Goal: Task Accomplishment & Management: Manage account settings

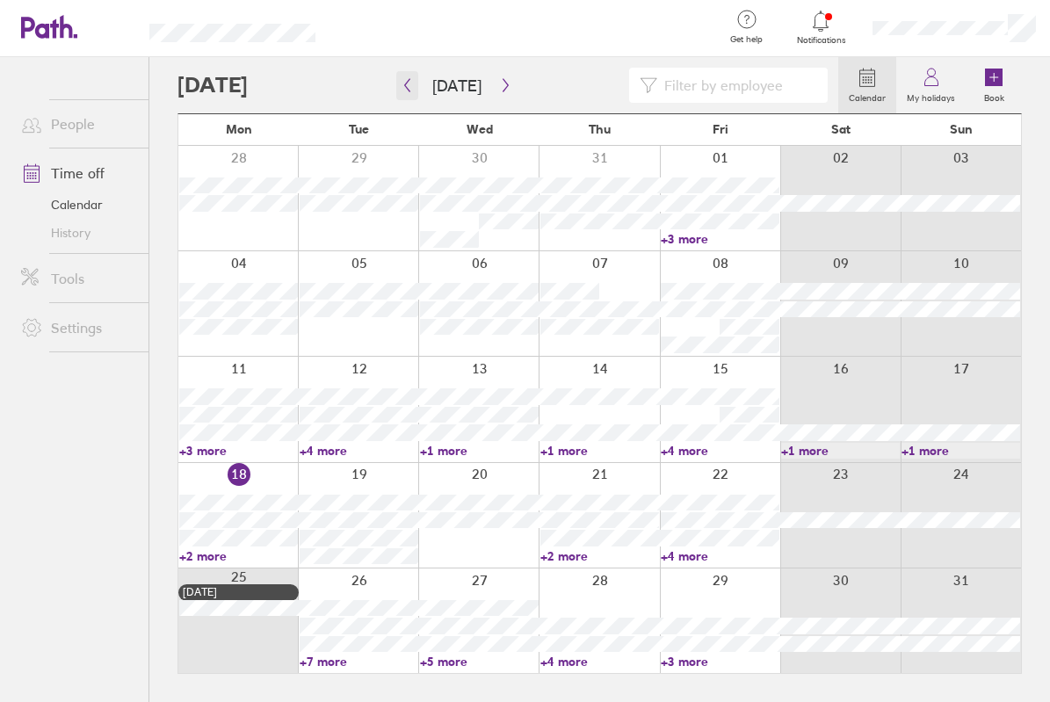
click at [399, 89] on button "button" at bounding box center [407, 85] width 22 height 29
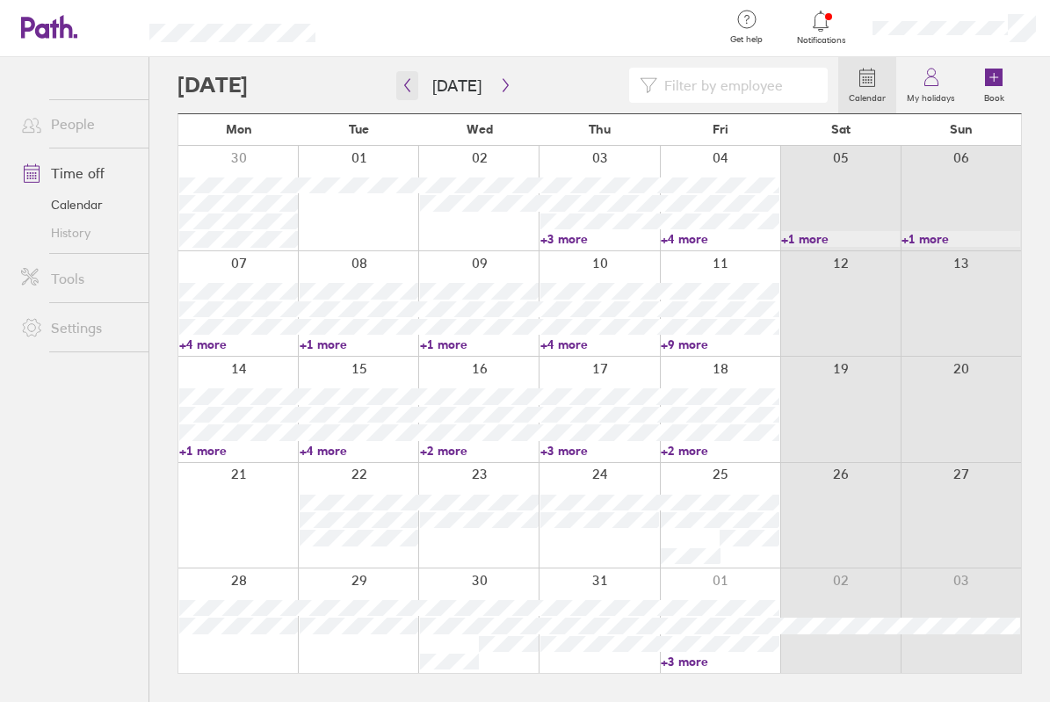
click at [402, 79] on icon "button" at bounding box center [407, 85] width 13 height 14
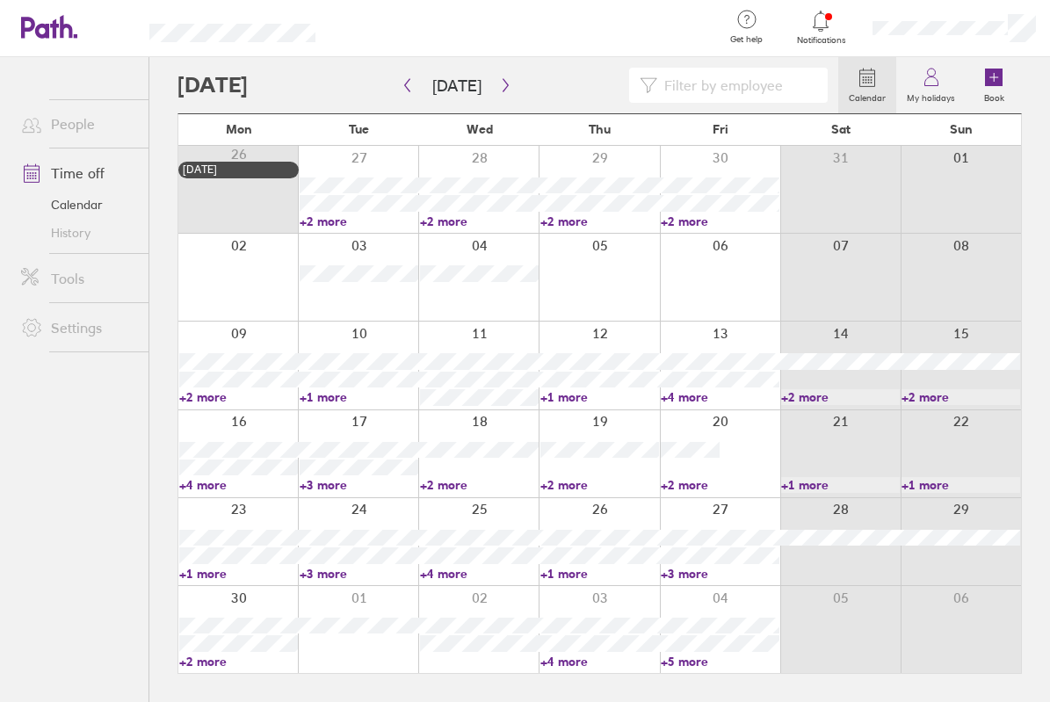
click at [85, 177] on link "Time off" at bounding box center [77, 172] width 141 height 35
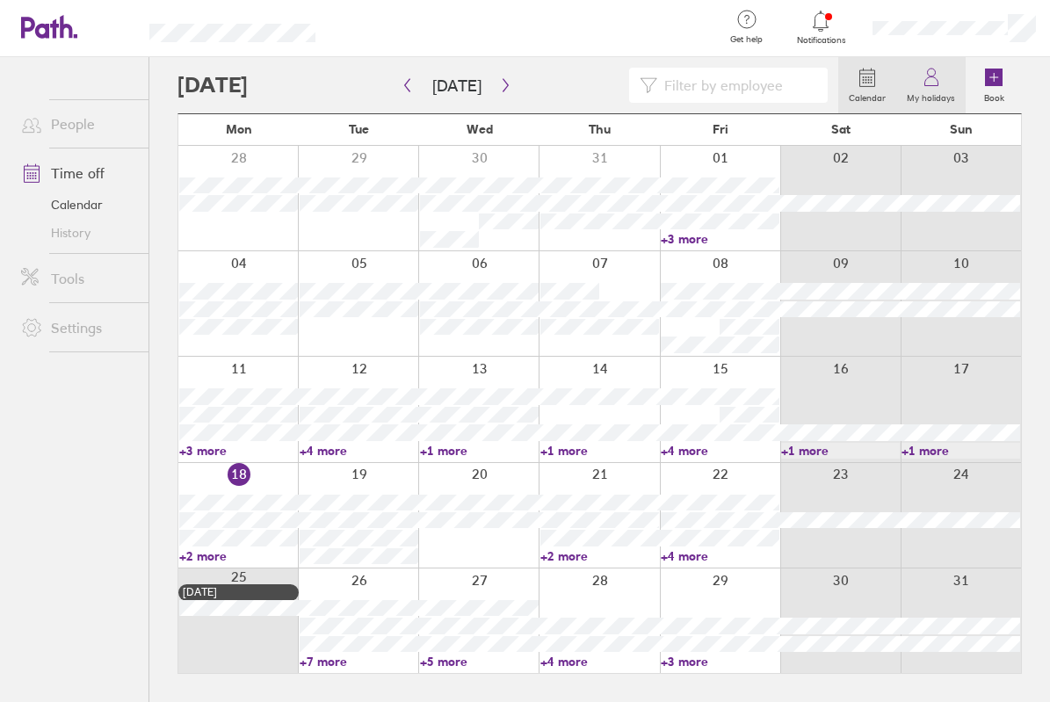
click at [943, 80] on link "My holidays" at bounding box center [930, 85] width 69 height 56
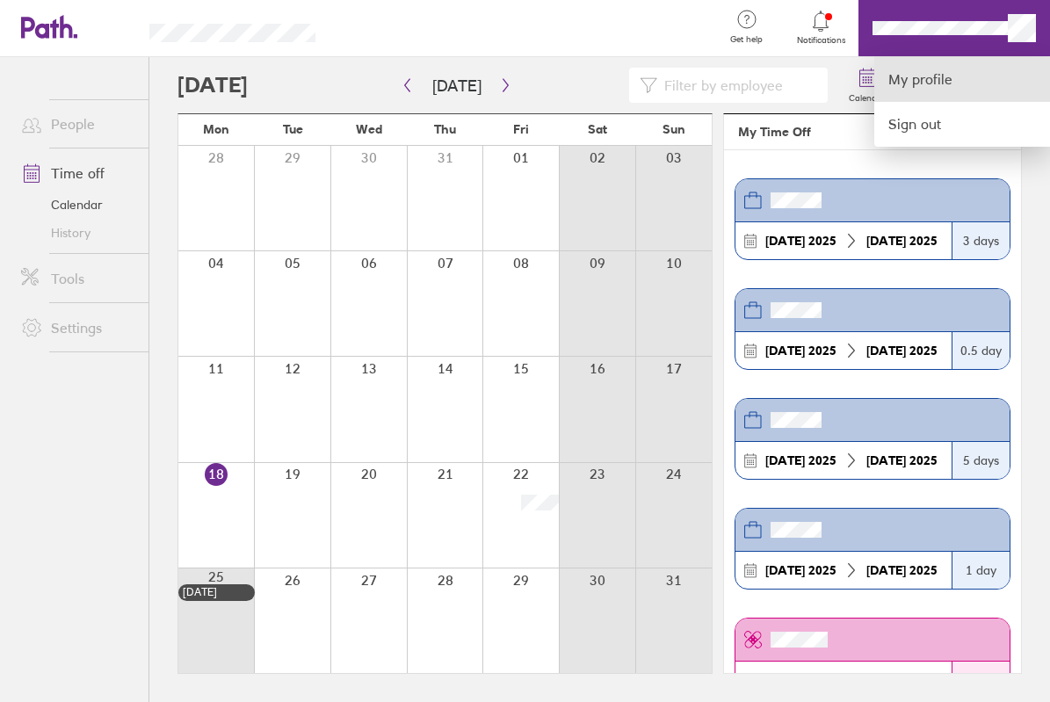
click at [953, 79] on link "My profile" at bounding box center [962, 79] width 176 height 45
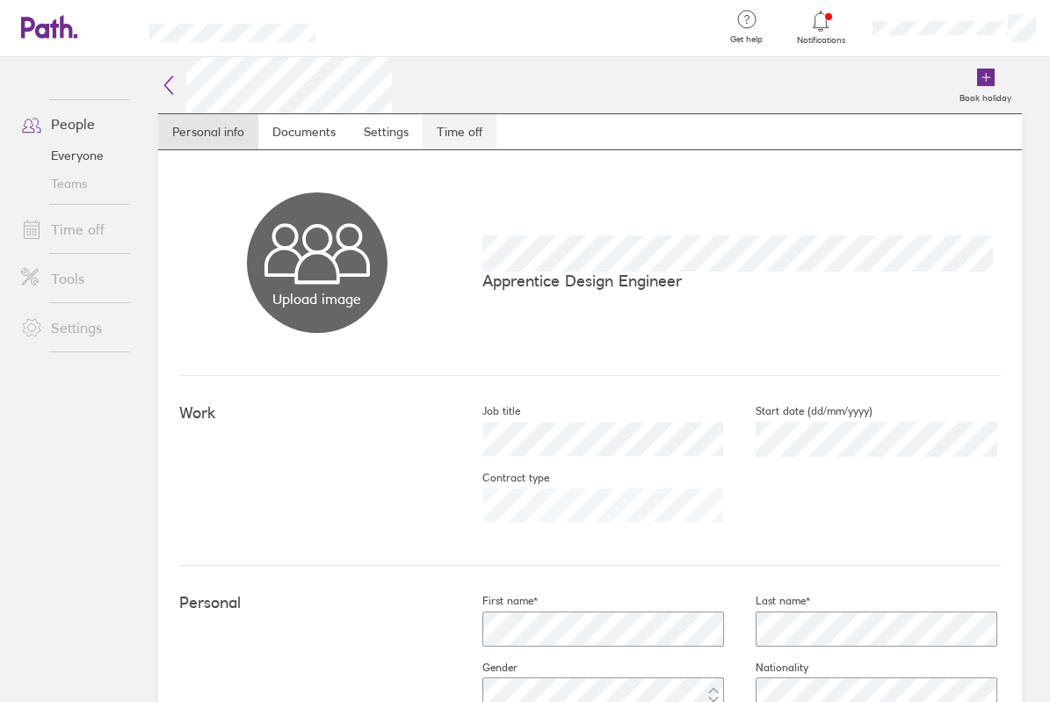
click at [458, 144] on link "Time off" at bounding box center [459, 131] width 74 height 35
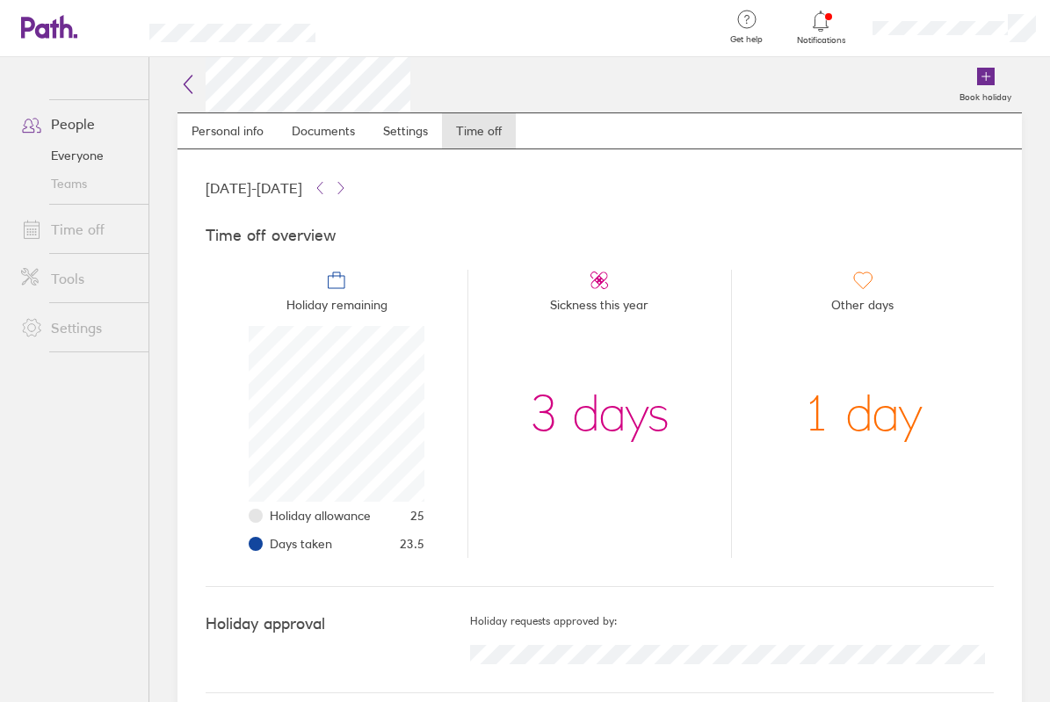
scroll to position [20, 0]
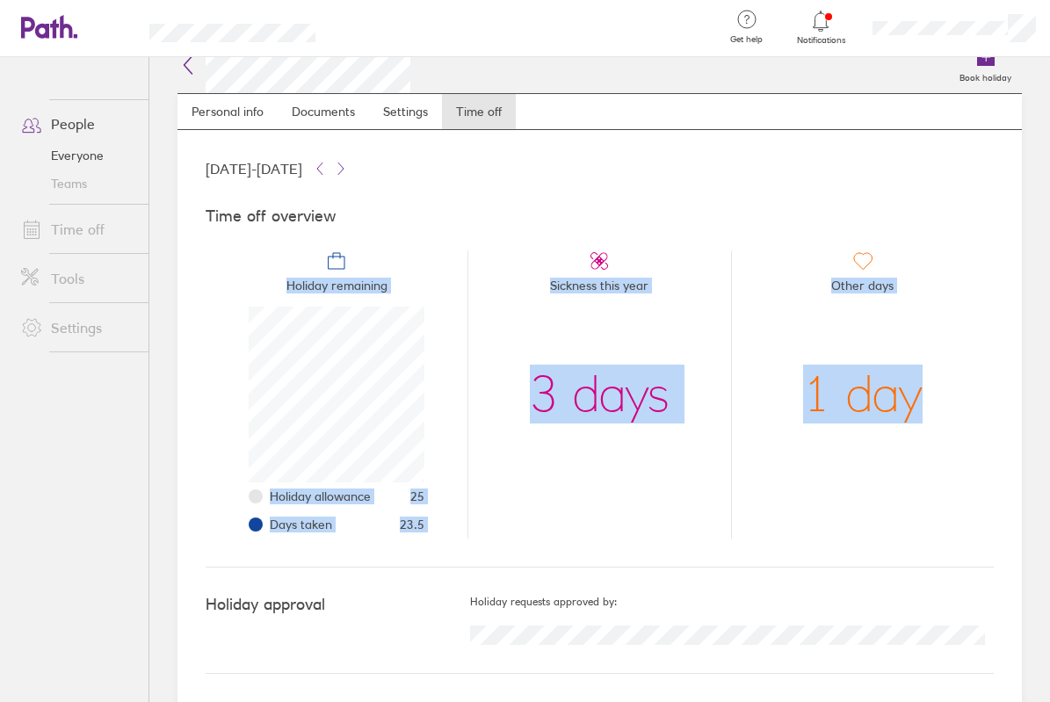
drag, startPoint x: 1033, startPoint y: 257, endPoint x: 1040, endPoint y: 213, distance: 45.3
click at [1040, 213] on main "Book holiday Personal info Documents Settings Time off 01 Jan 2025 - 31 Dec 202…" at bounding box center [599, 379] width 900 height 645
click at [1018, 213] on div "Book holiday Personal info Documents Settings Time off 01 Jan 2025 - 31 Dec 202…" at bounding box center [599, 359] width 900 height 645
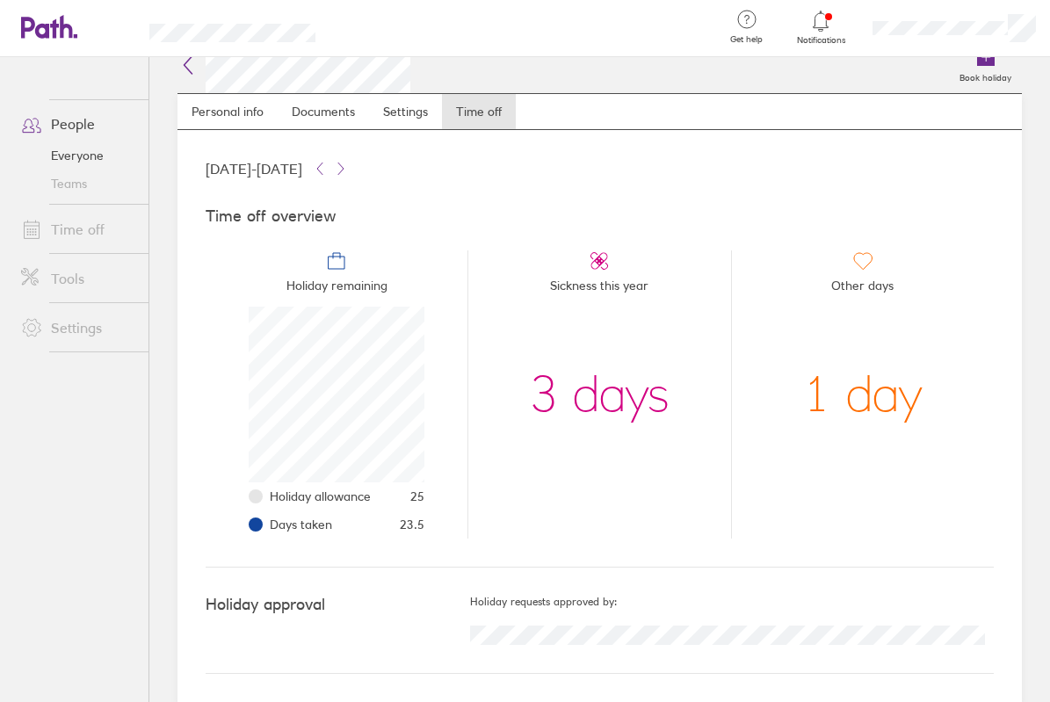
scroll to position [0, 0]
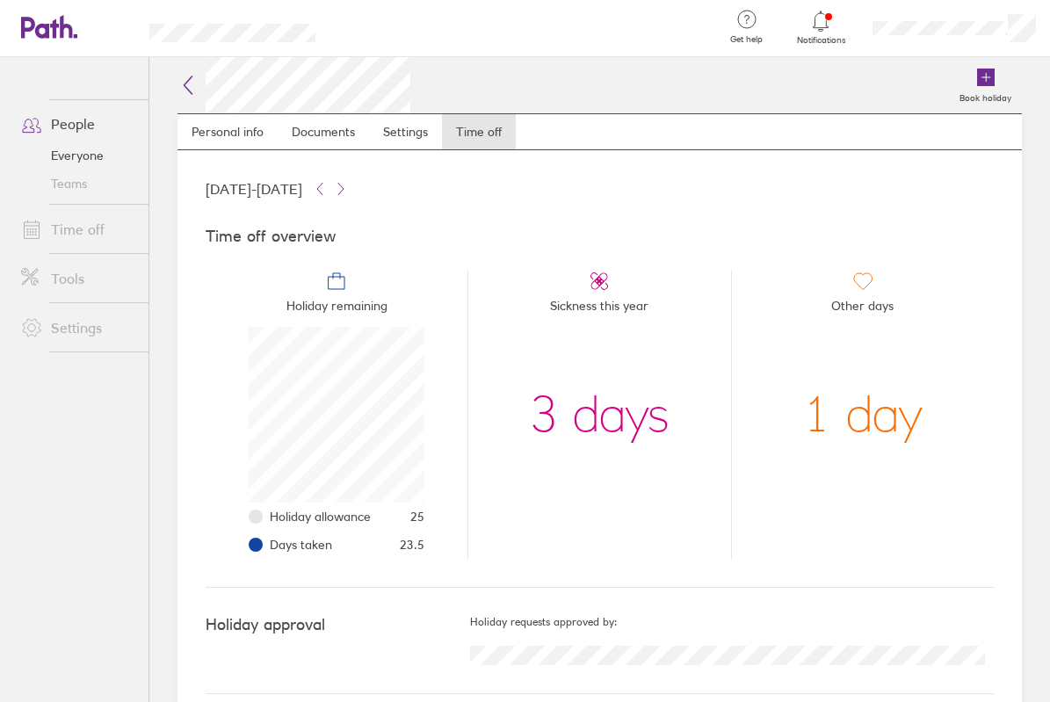
click at [88, 231] on link "Time off" at bounding box center [77, 229] width 141 height 35
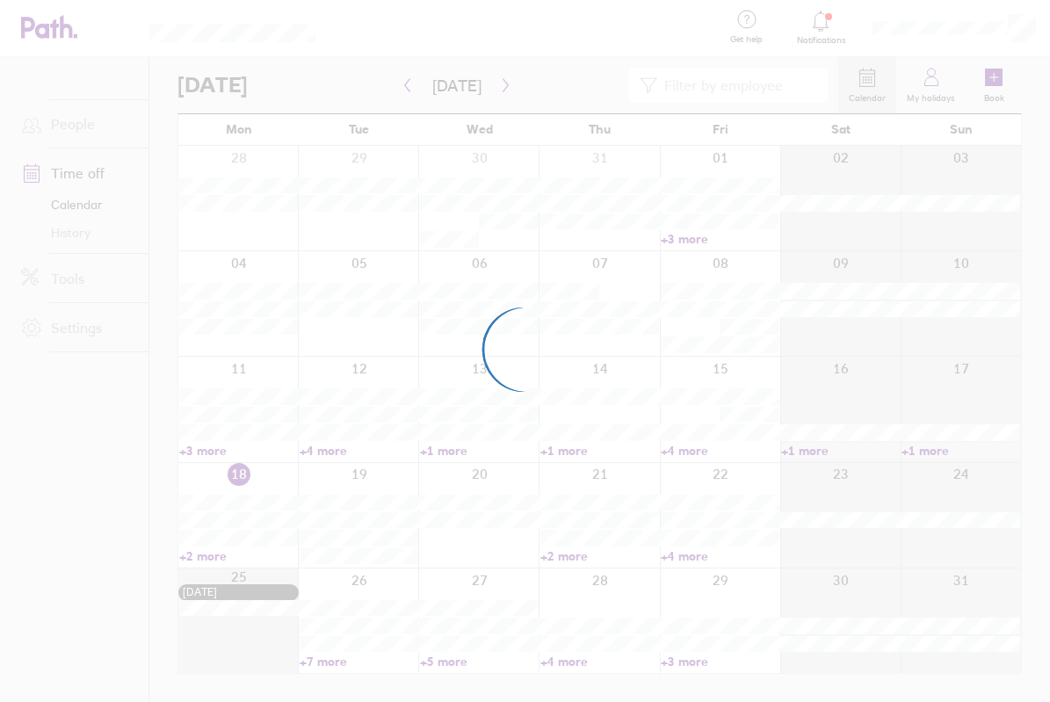
click at [933, 80] on div at bounding box center [525, 351] width 1050 height 702
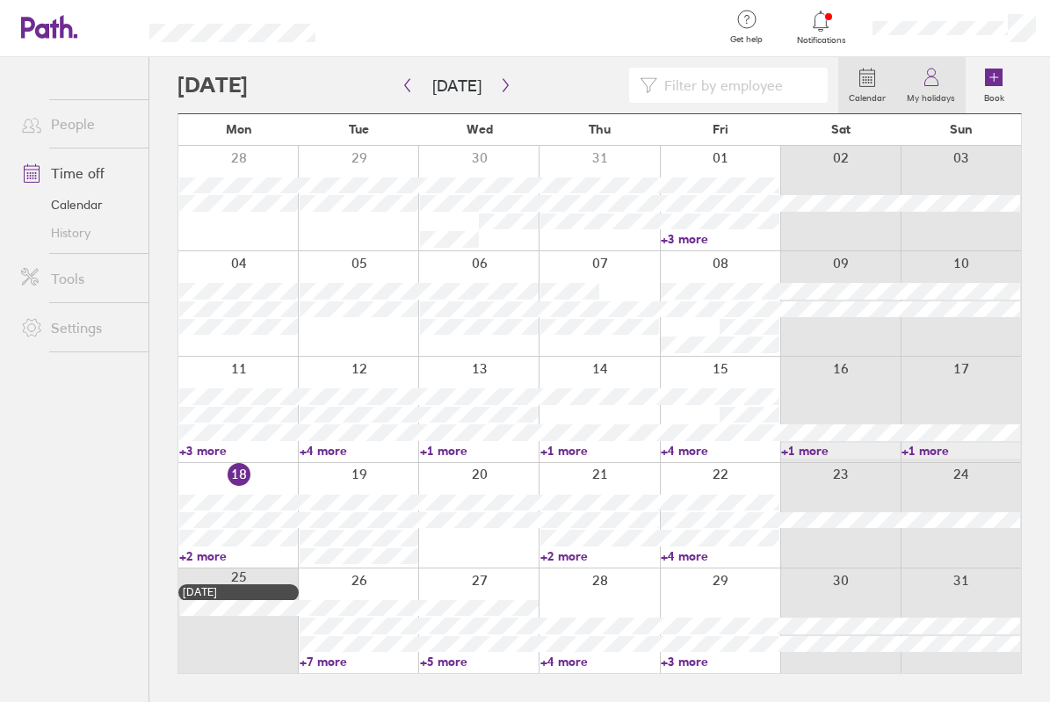
click at [944, 80] on link "My holidays" at bounding box center [930, 85] width 69 height 56
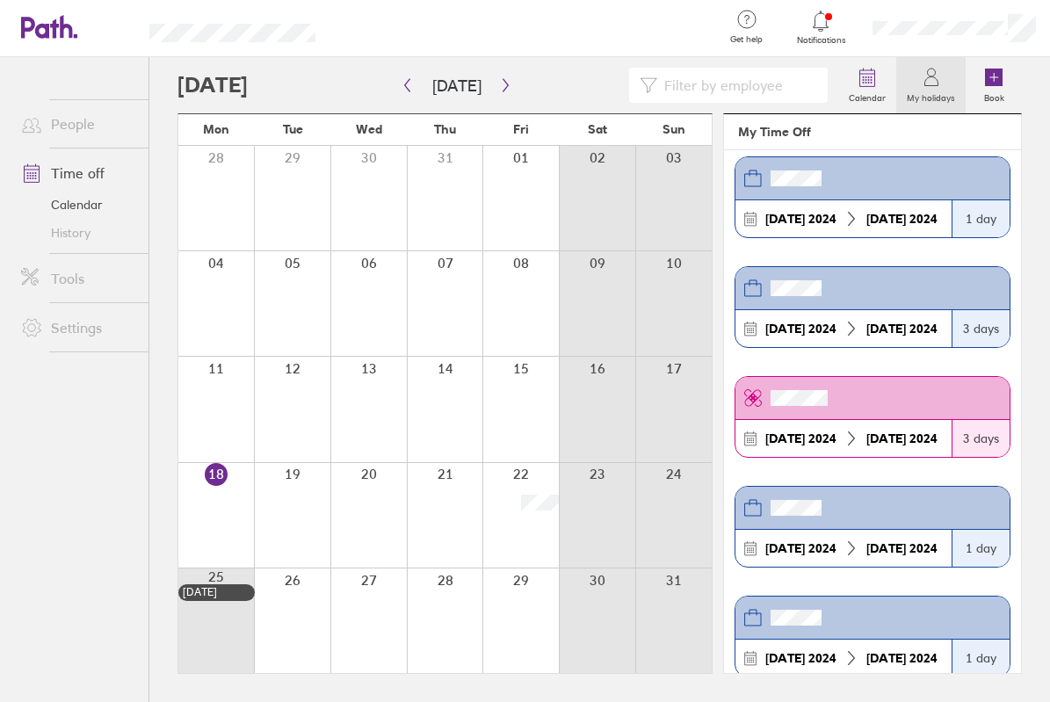
scroll to position [1757, 0]
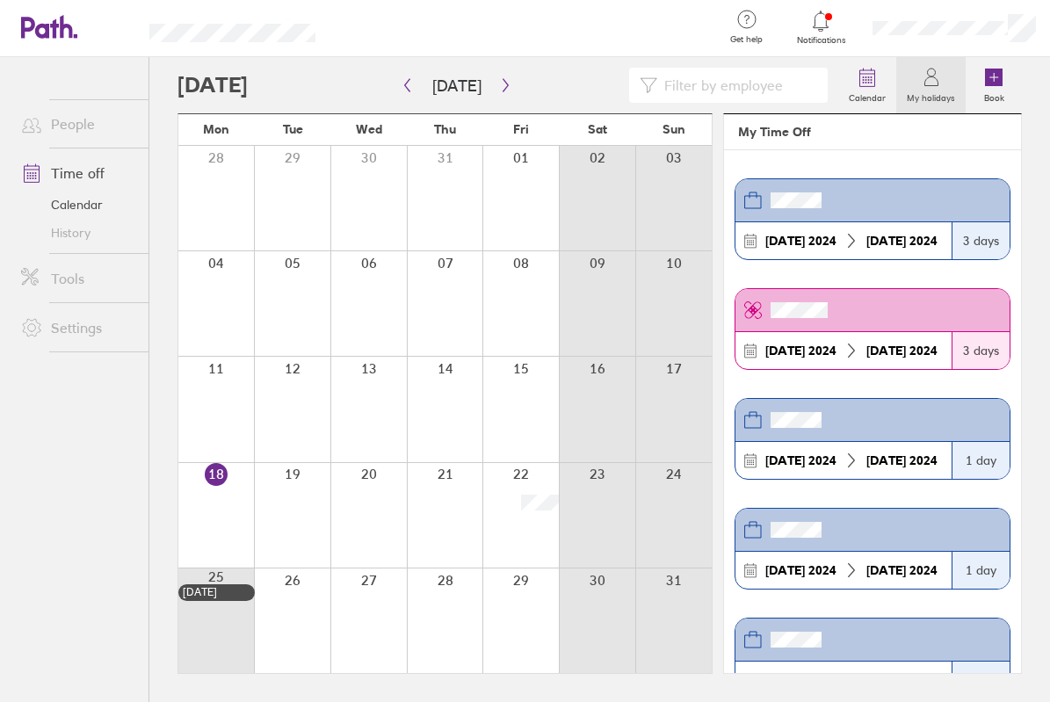
click at [895, 380] on section "29 Dec 2025 31 Dec 2025 3 days 22 Aug 2025 22 Aug 2025 0.5 day 14 Jul 2025 18 J…" at bounding box center [872, 411] width 297 height 523
click at [914, 386] on section "29 Dec 2025 31 Dec 2025 3 days 22 Aug 2025 22 Aug 2025 0.5 day 14 Jul 2025 18 J…" at bounding box center [872, 411] width 297 height 523
click at [927, 375] on section "29 Dec 2025 31 Dec 2025 3 days 22 Aug 2025 22 Aug 2025 0.5 day 14 Jul 2025 18 J…" at bounding box center [872, 411] width 297 height 523
click at [950, 375] on section "29 Dec 2025 31 Dec 2025 3 days 22 Aug 2025 22 Aug 2025 0.5 day 14 Jul 2025 18 J…" at bounding box center [872, 411] width 297 height 523
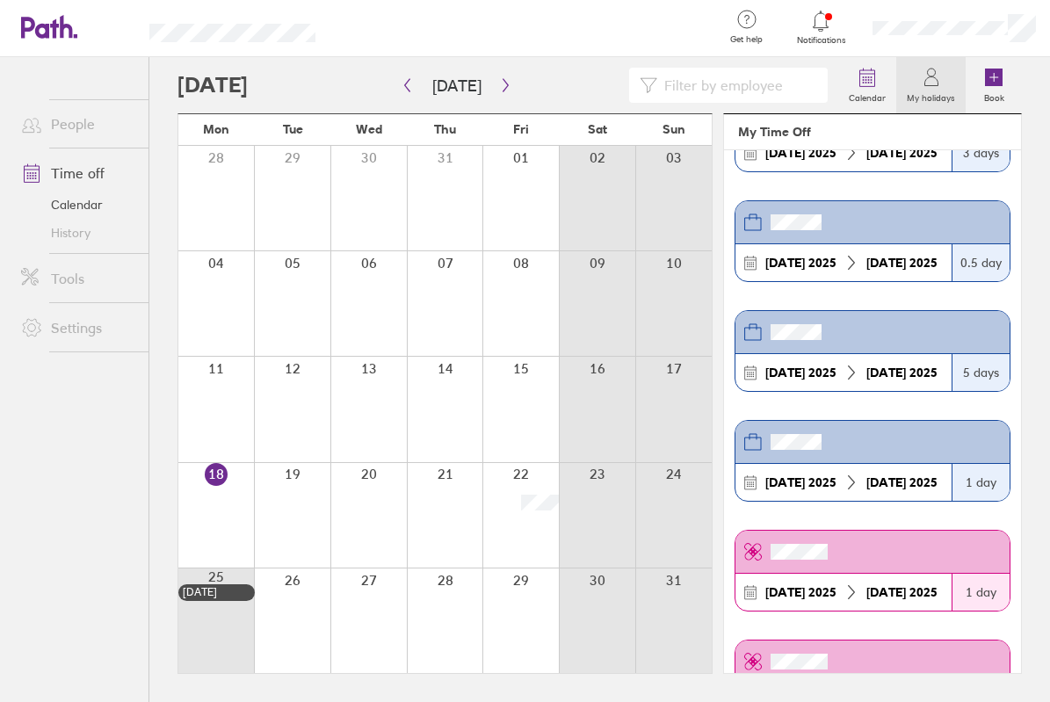
scroll to position [0, 0]
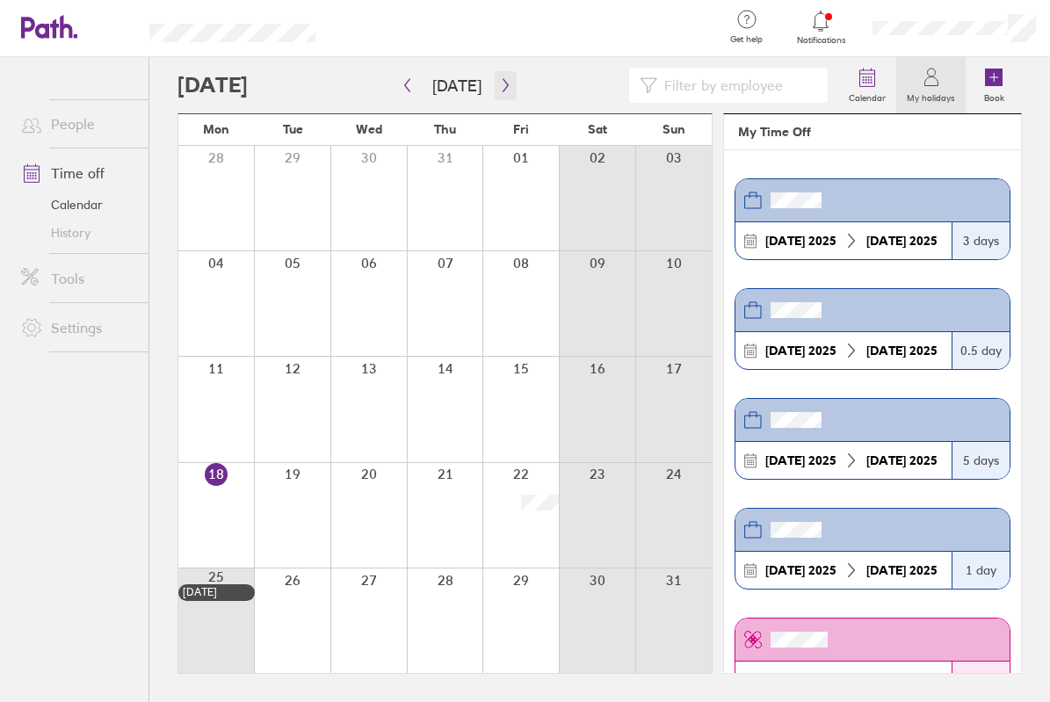
click at [510, 93] on div "Calendar My holidays Book Today August 2025 Mon Tue Wed Thu Fri Sat Sun 28 29 3…" at bounding box center [599, 379] width 900 height 645
click at [502, 90] on icon "button" at bounding box center [505, 85] width 13 height 14
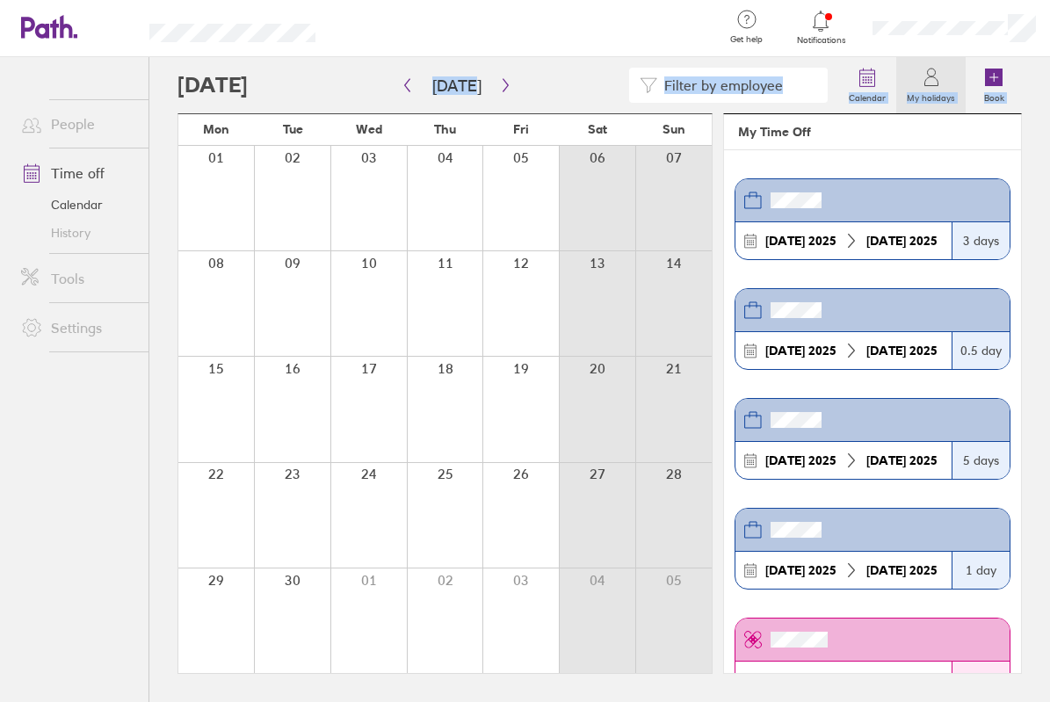
click at [81, 169] on link "Time off" at bounding box center [77, 172] width 141 height 35
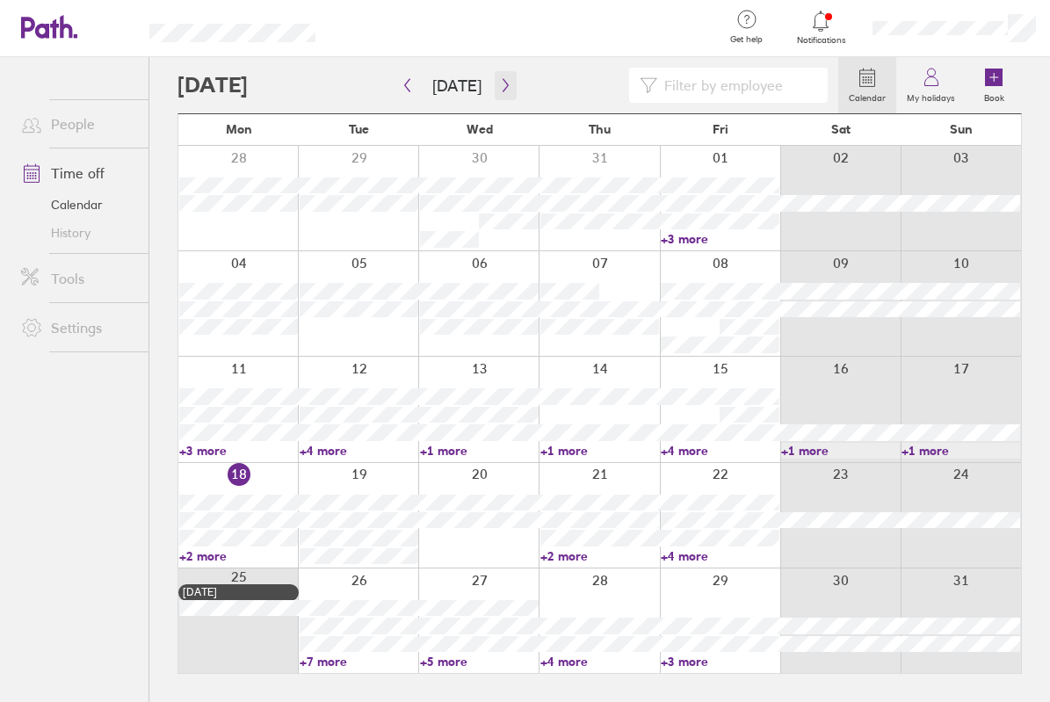
click at [506, 82] on icon "button" at bounding box center [505, 85] width 13 height 14
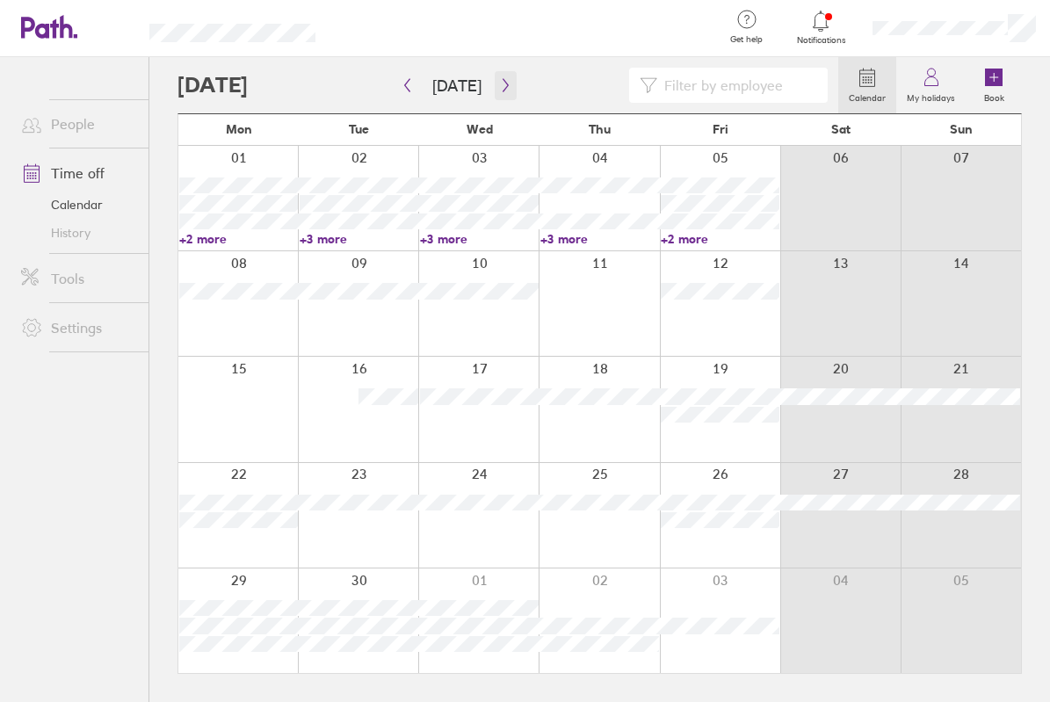
click at [499, 88] on icon "button" at bounding box center [505, 85] width 13 height 14
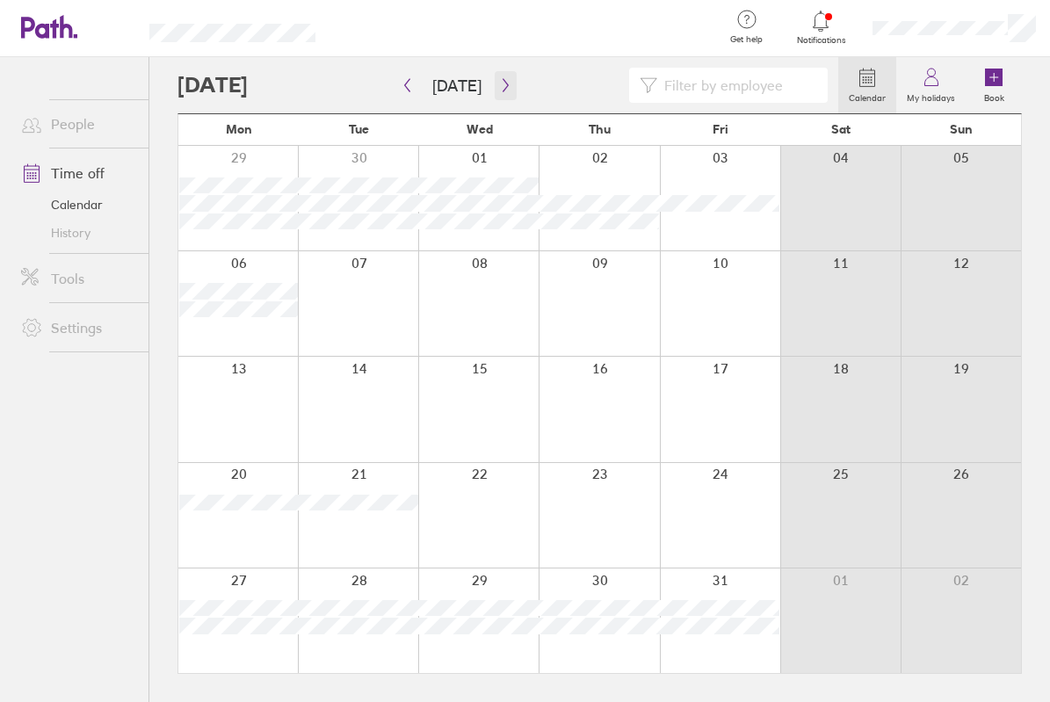
click at [499, 86] on icon "button" at bounding box center [505, 85] width 13 height 14
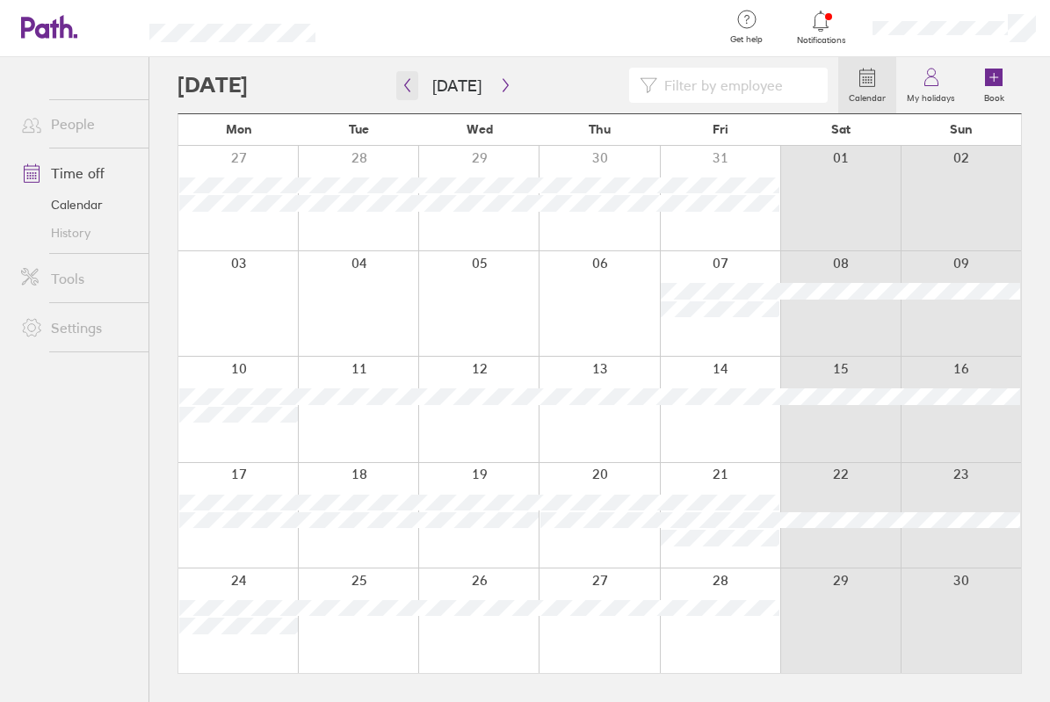
click at [407, 83] on icon "button" at bounding box center [407, 85] width 5 height 13
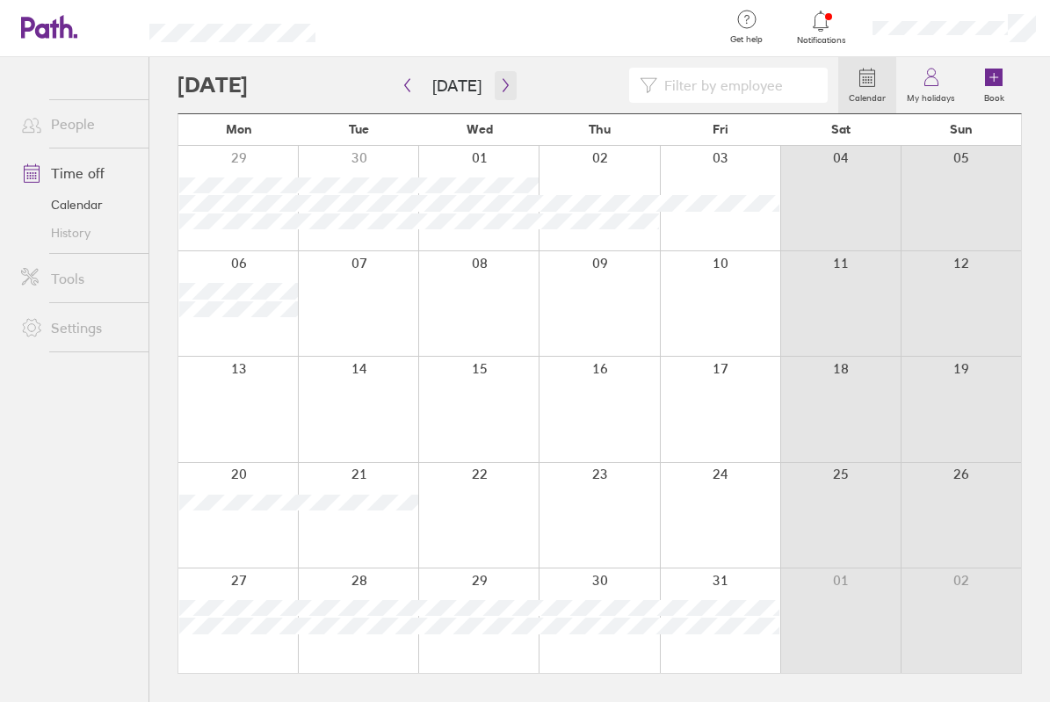
click at [499, 89] on icon "button" at bounding box center [505, 85] width 13 height 14
